Goal: Transaction & Acquisition: Purchase product/service

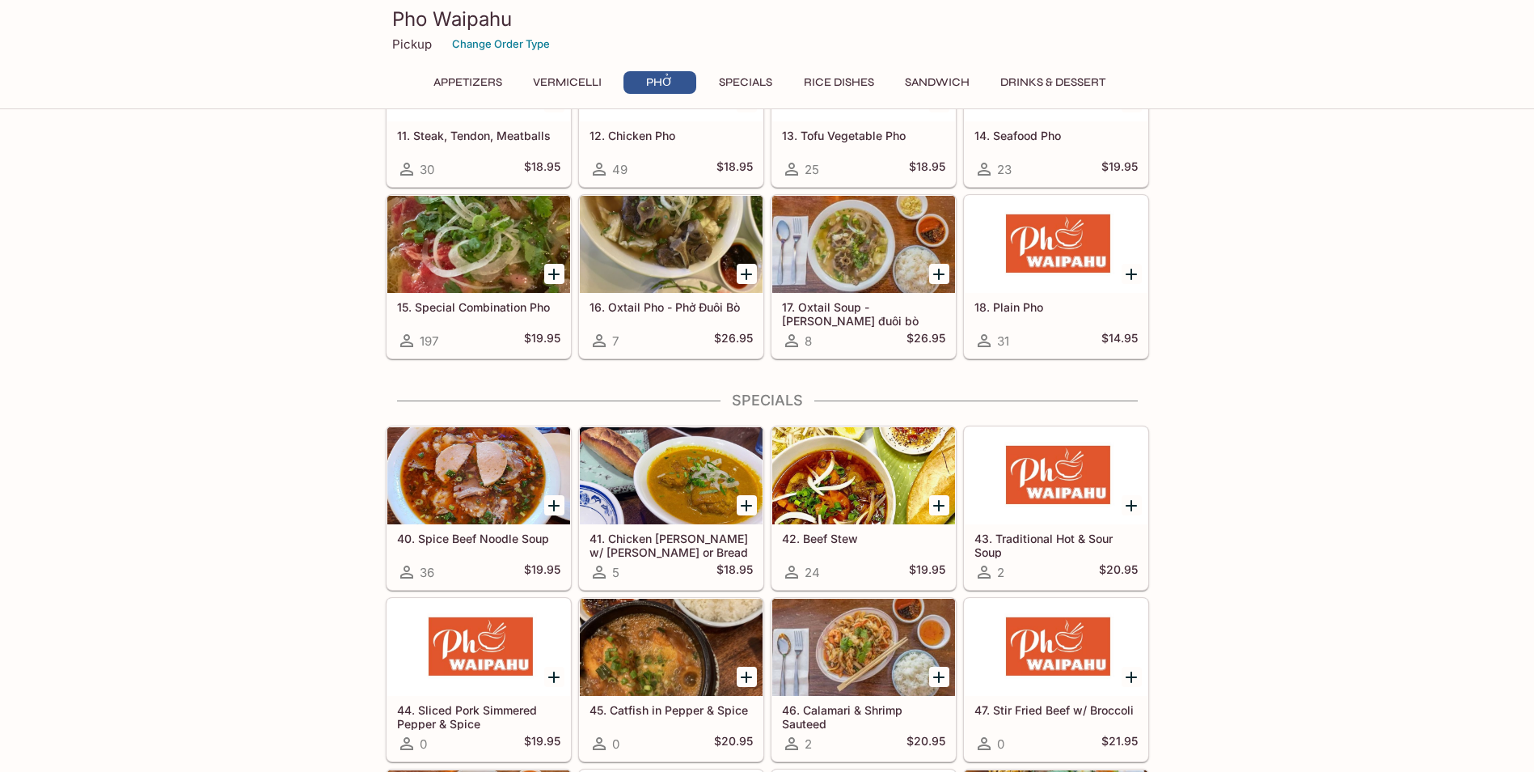
scroll to position [1456, 0]
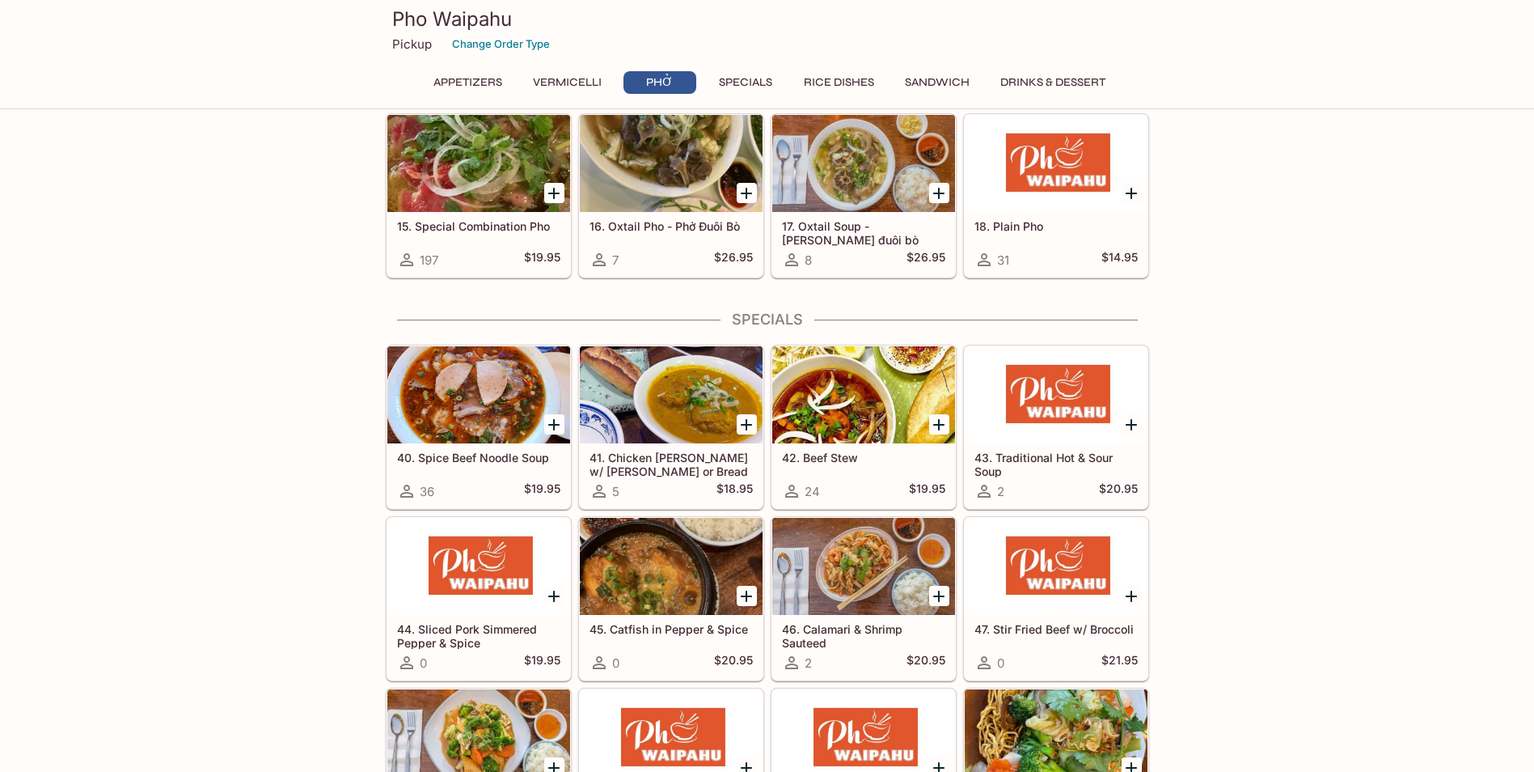
click at [863, 387] on div at bounding box center [863, 394] width 183 height 97
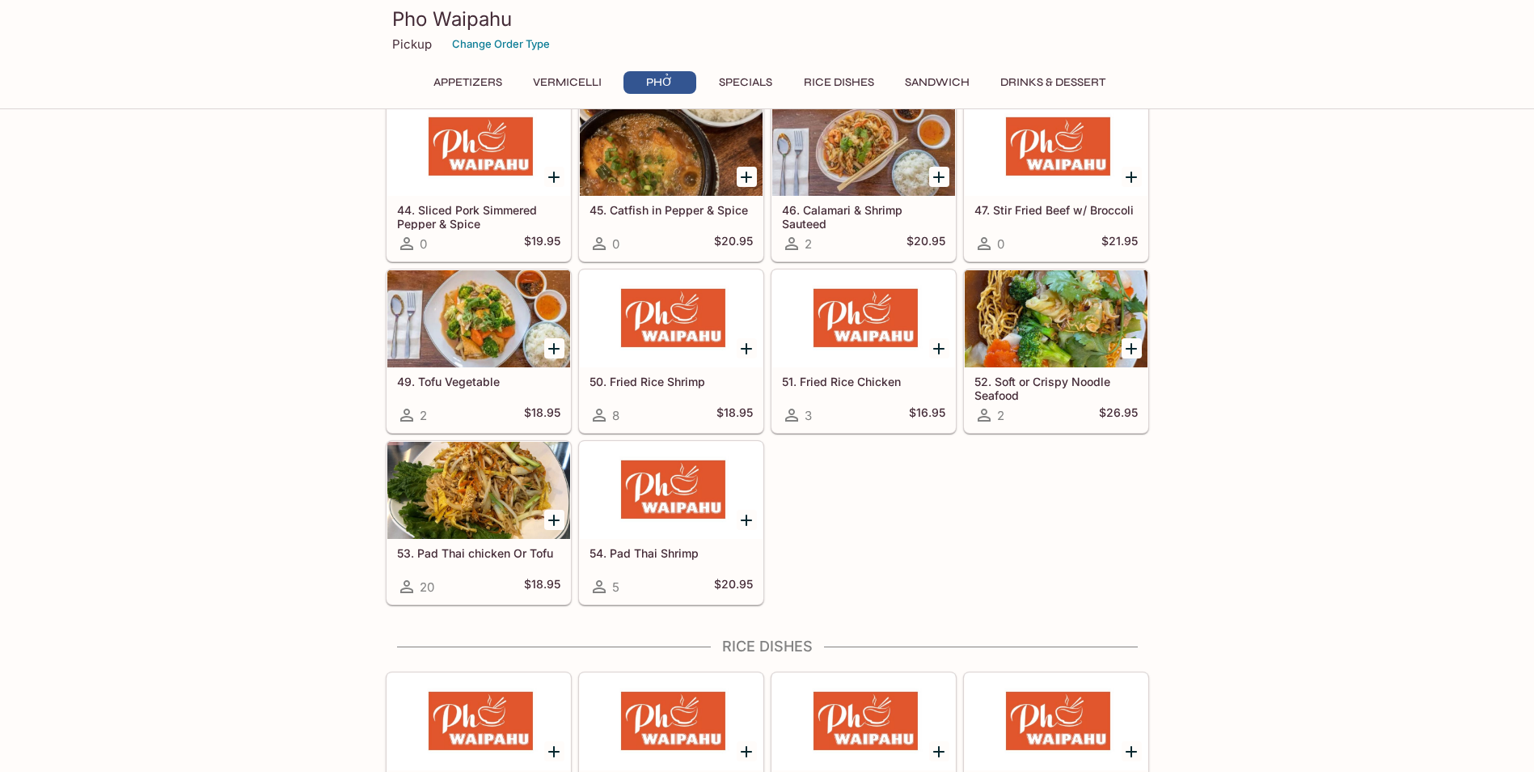
scroll to position [1551, 0]
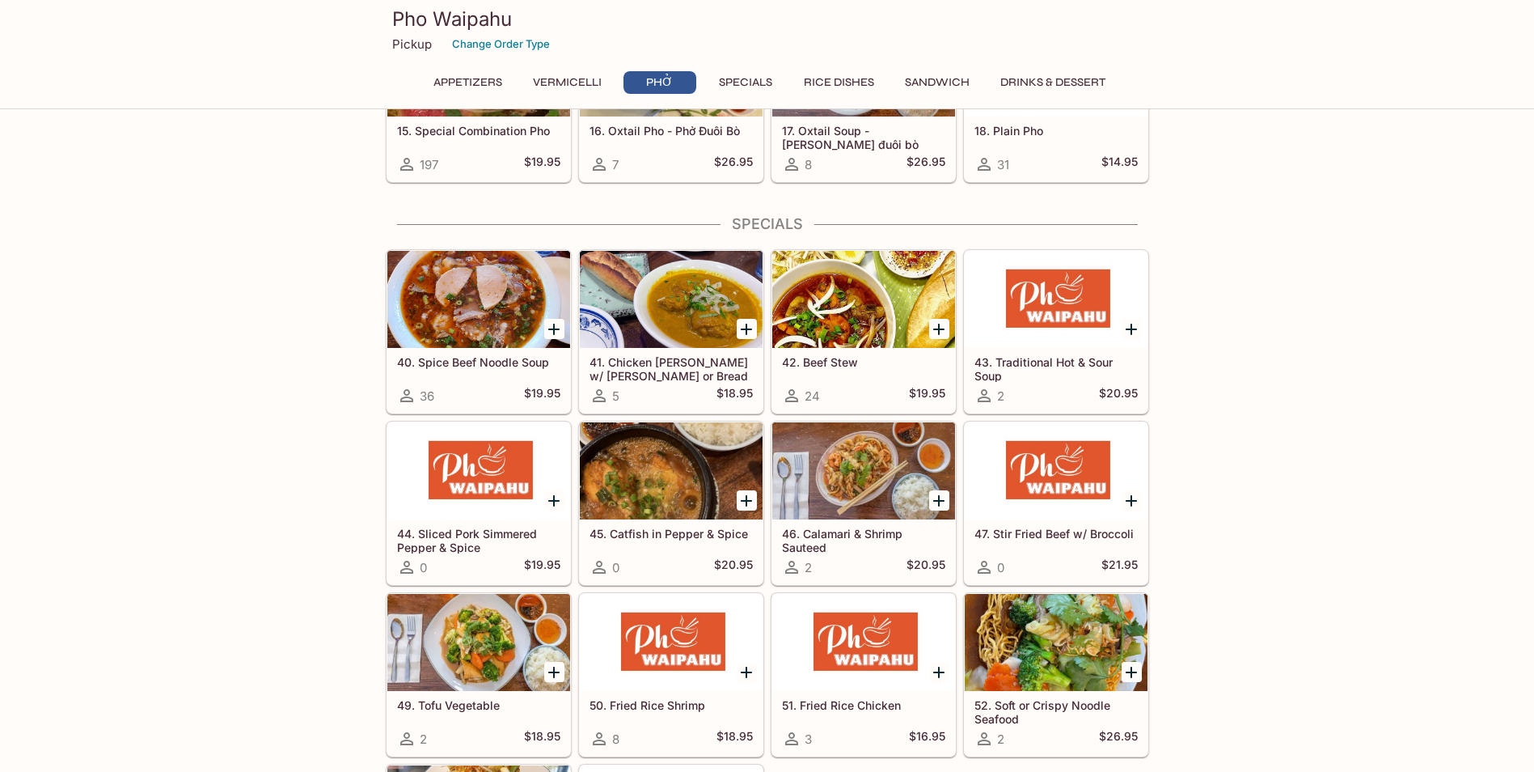
click at [123, 428] on div "This restaurant is currently closed and will open on Tuesday at 10:00 AM . You …" at bounding box center [767, 443] width 1534 height 3731
